Goal: Book appointment/travel/reservation

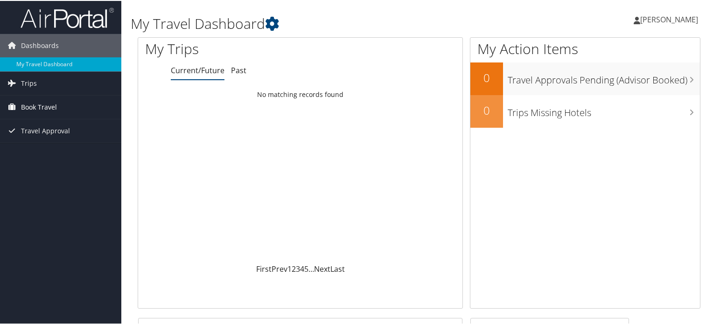
click at [53, 104] on span "Book Travel" at bounding box center [39, 106] width 36 height 23
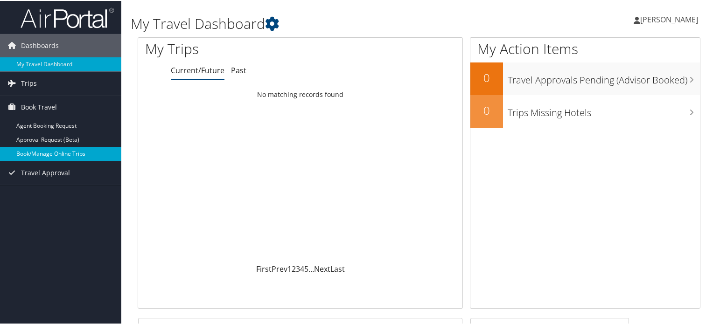
click at [50, 153] on link "Book/Manage Online Trips" at bounding box center [60, 153] width 121 height 14
